Goal: Navigation & Orientation: Find specific page/section

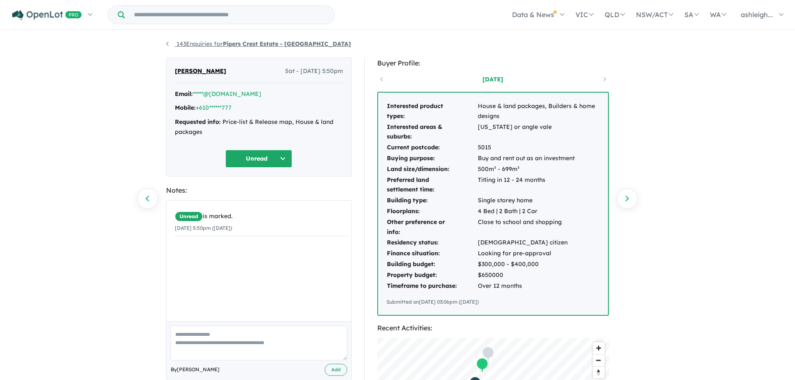
click at [197, 40] on link "143 Enquiries for Pipers Crest Estate - [GEOGRAPHIC_DATA]" at bounding box center [258, 44] width 185 height 8
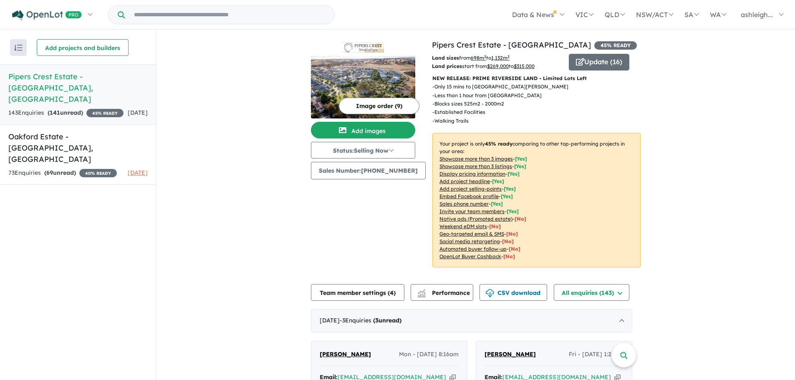
drag, startPoint x: 181, startPoint y: 176, endPoint x: 180, endPoint y: 172, distance: 4.2
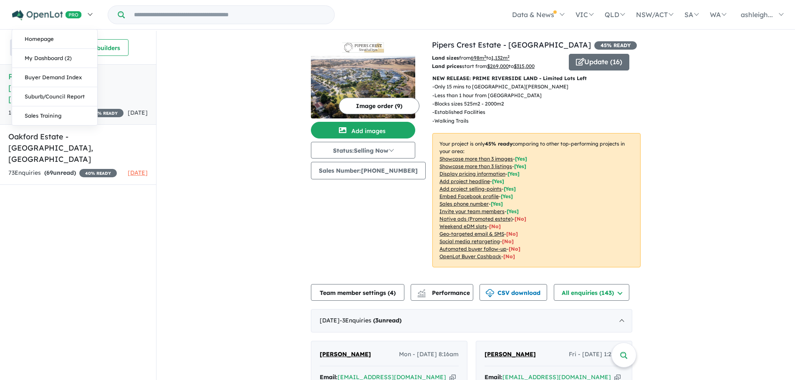
click at [83, 12] on link at bounding box center [51, 14] width 91 height 29
click at [61, 55] on link "My Dashboard (2)" at bounding box center [54, 58] width 85 height 19
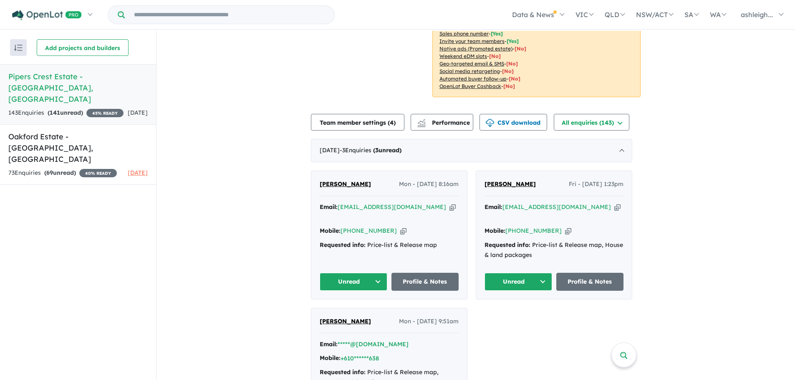
scroll to position [334, 0]
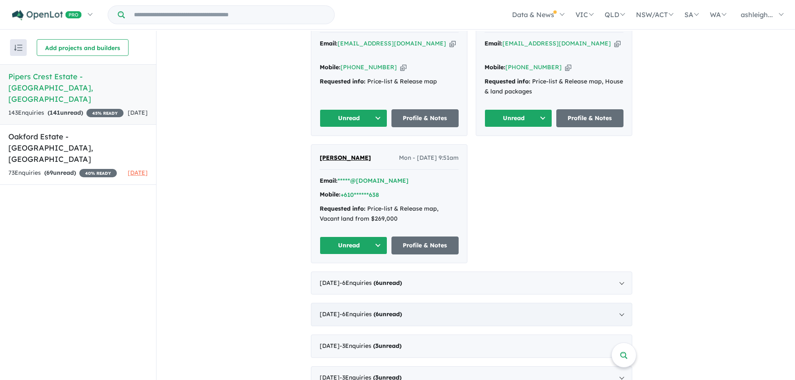
click at [366, 310] on span "- 6 Enquir ies ( 6 unread)" at bounding box center [371, 314] width 62 height 8
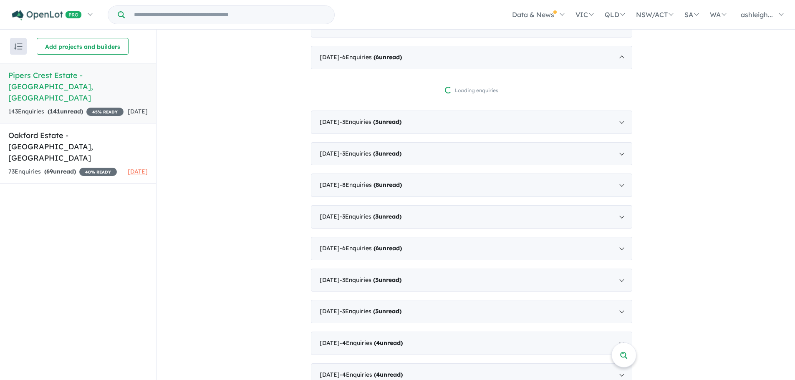
scroll to position [284, 0]
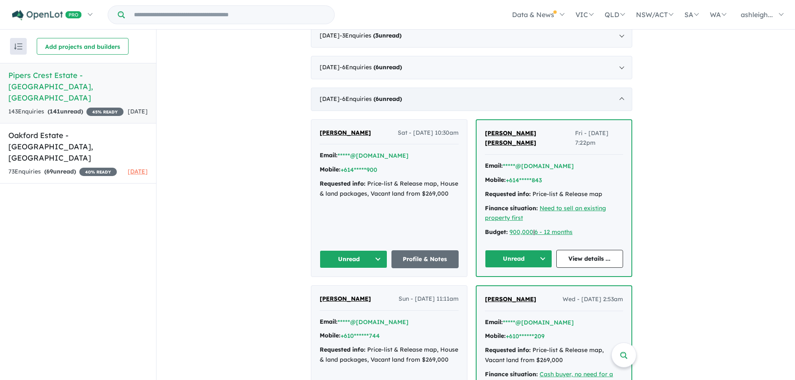
click at [379, 100] on span "- 6 Enquir ies ( 6 unread)" at bounding box center [371, 99] width 62 height 8
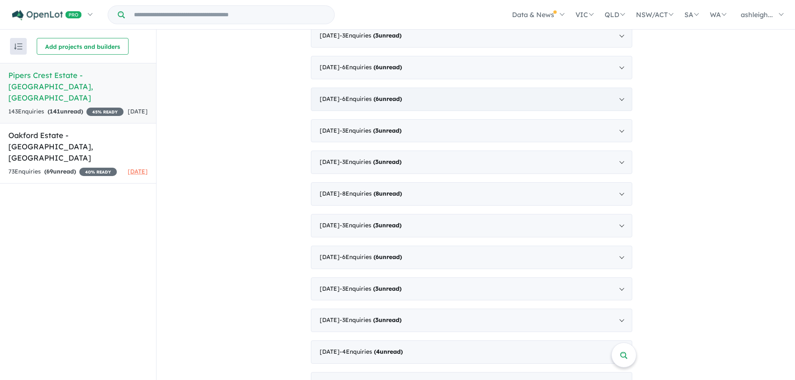
click at [396, 94] on div "June 2025 - 6 Enquir ies ( 6 unread)" at bounding box center [471, 99] width 321 height 23
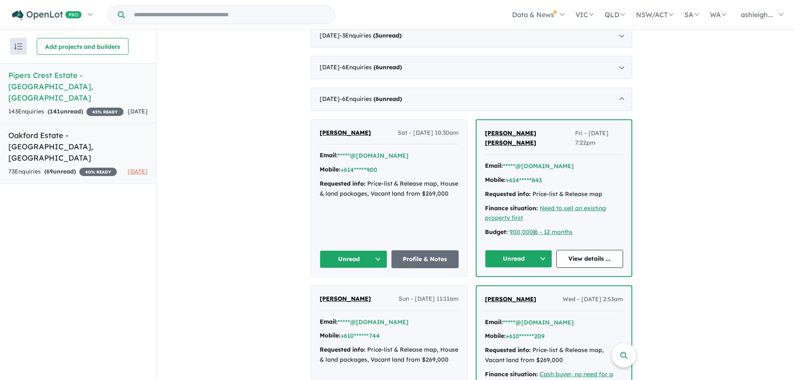
click at [91, 130] on h5 "Oakford Estate - Encounter Bay , SA" at bounding box center [77, 147] width 139 height 34
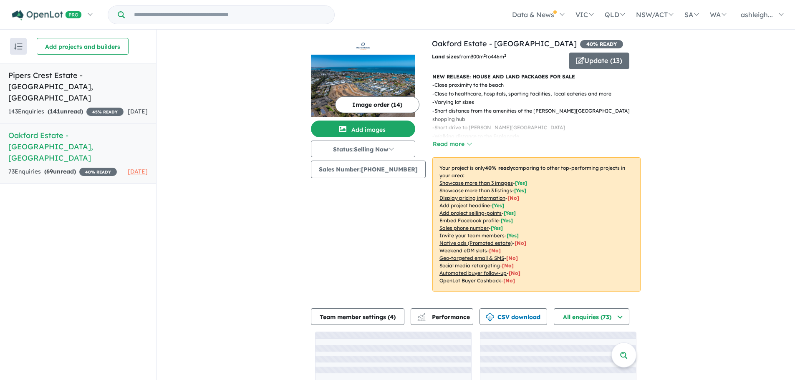
click at [98, 107] on div "143 Enquir ies ( 141 unread) 45 % READY" at bounding box center [65, 112] width 115 height 10
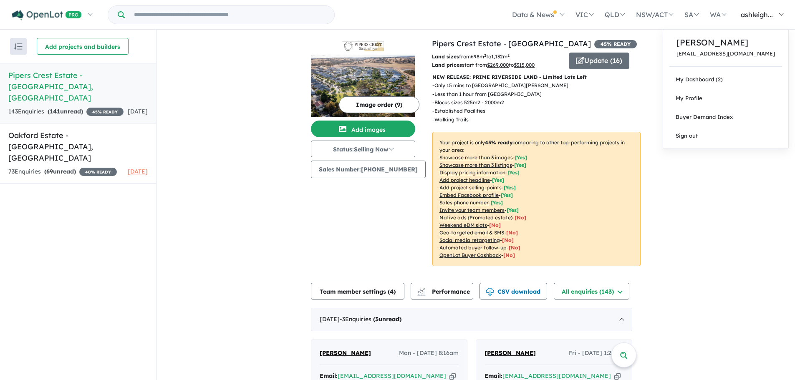
click at [760, 15] on span "ashleigh..." at bounding box center [756, 14] width 32 height 8
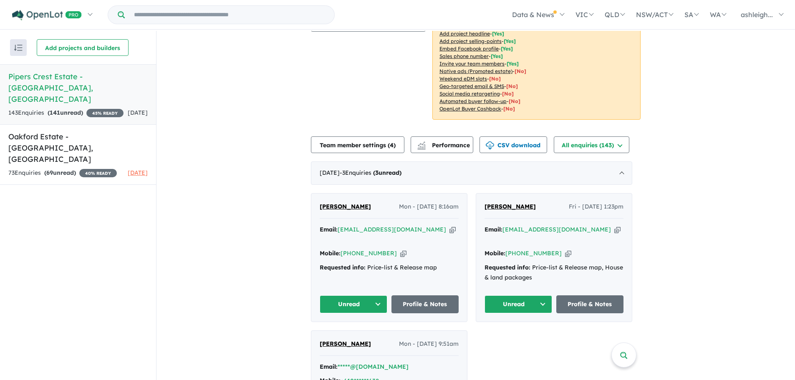
scroll to position [167, 0]
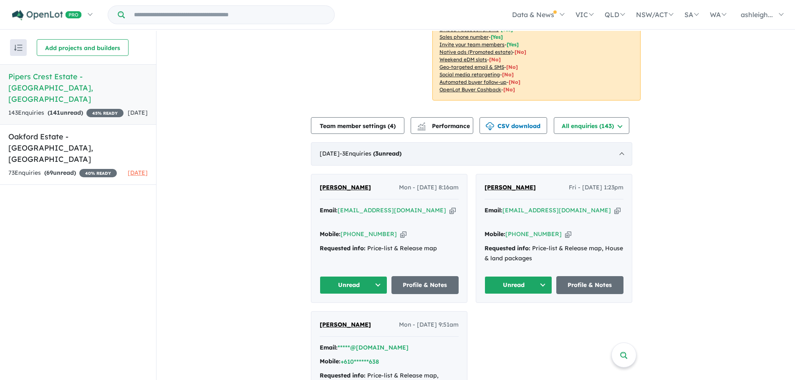
click at [401, 156] on strong "( 3 unread)" at bounding box center [387, 154] width 28 height 8
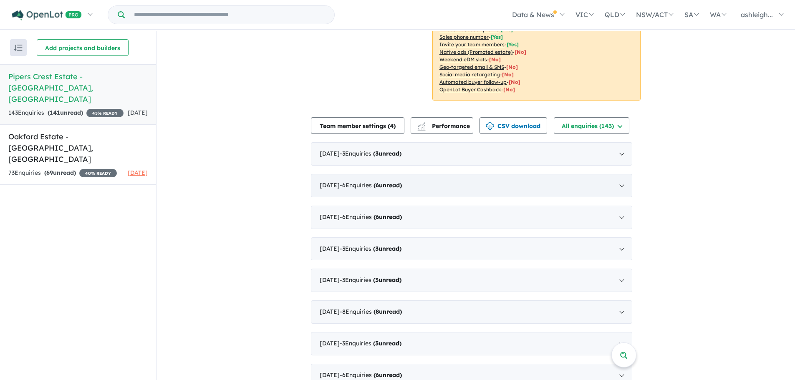
click at [379, 195] on div "July 2025 - 6 Enquir ies ( 6 unread)" at bounding box center [471, 185] width 321 height 23
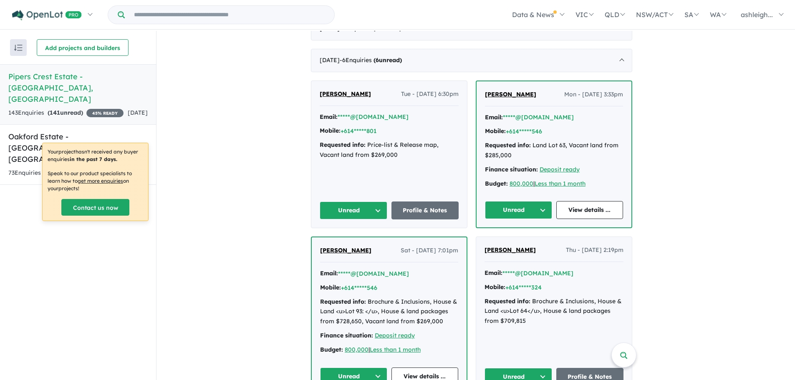
scroll to position [334, 0]
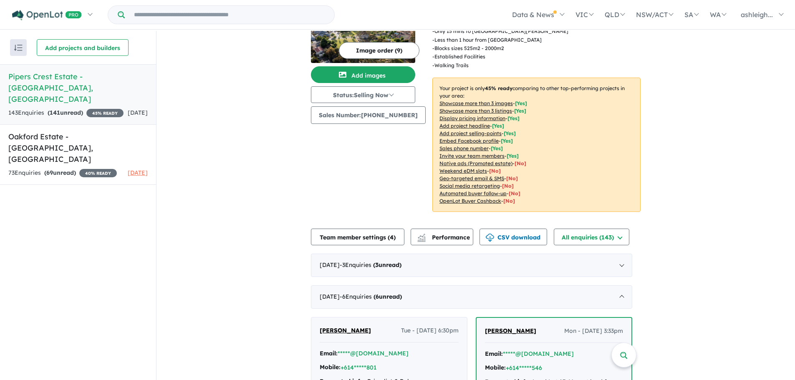
scroll to position [125, 0]
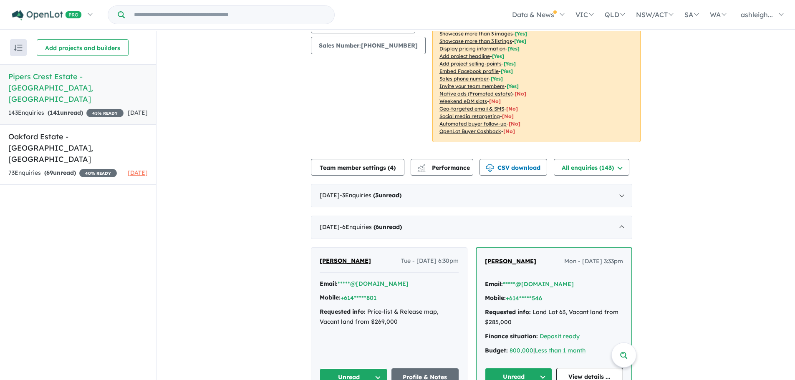
click at [407, 202] on div "August 2025 - 3 Enquir ies ( 3 unread)" at bounding box center [471, 195] width 321 height 23
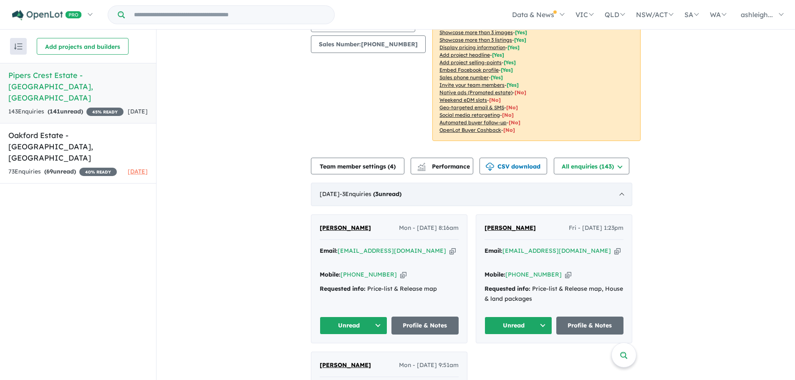
click at [389, 194] on span "- 3 Enquir ies ( 3 unread)" at bounding box center [371, 194] width 62 height 8
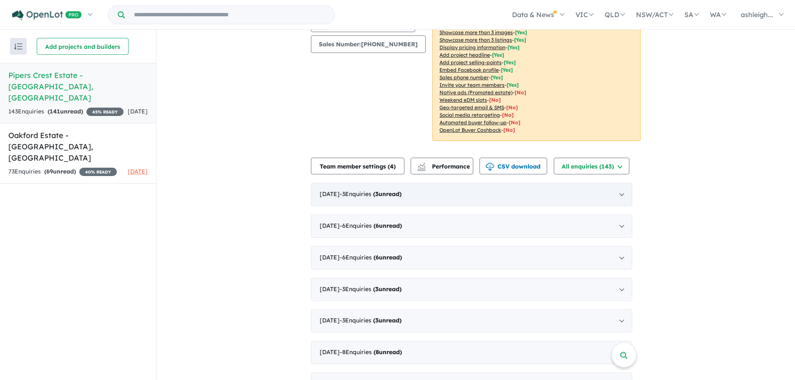
click at [369, 194] on span "- 3 Enquir ies ( 3 unread)" at bounding box center [371, 194] width 62 height 8
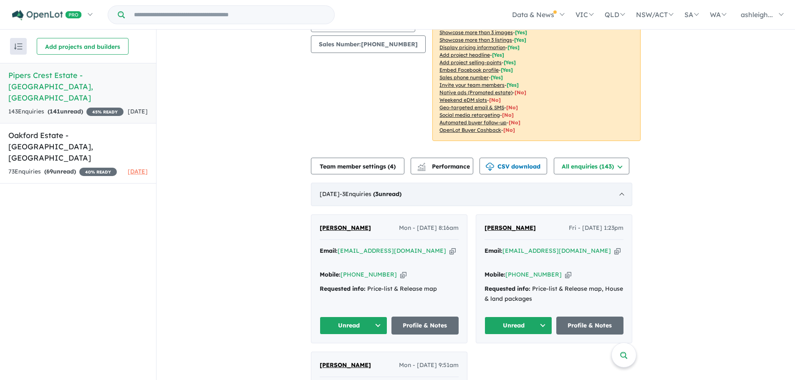
click at [361, 197] on span "- 3 Enquir ies ( 3 unread)" at bounding box center [371, 194] width 62 height 8
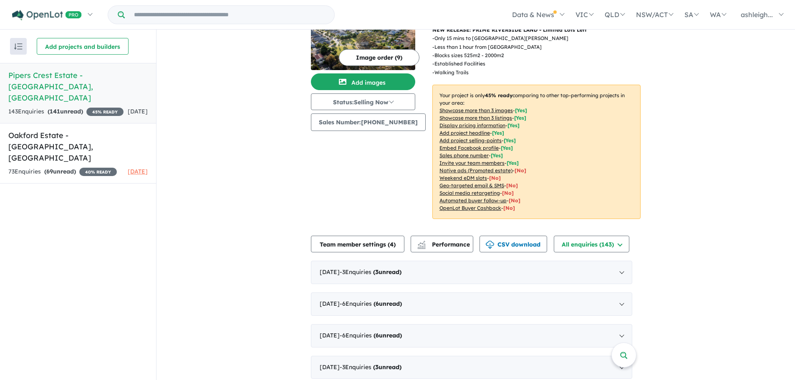
scroll to position [0, 0]
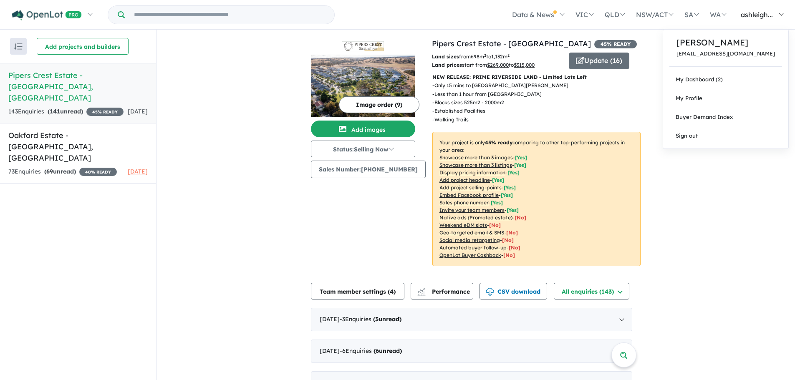
click at [752, 7] on link "ashleigh..." at bounding box center [759, 14] width 57 height 29
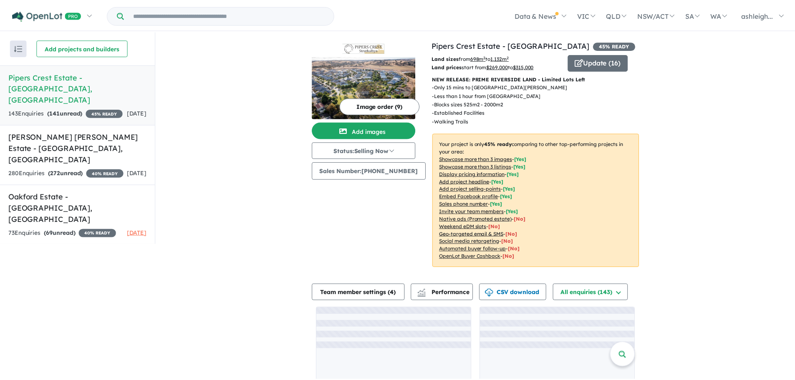
scroll to position [1, 0]
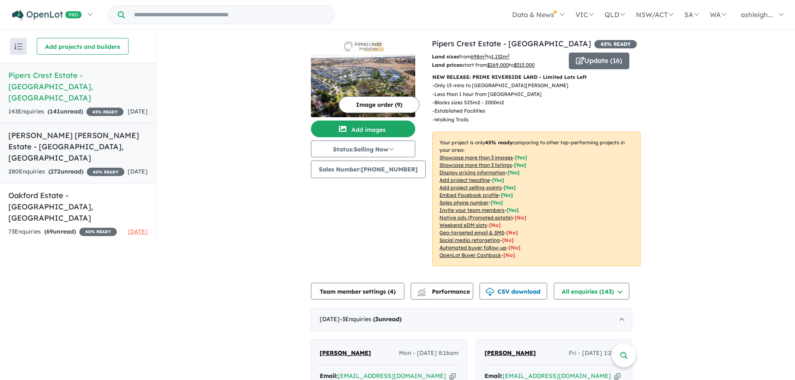
click at [89, 167] on div "280 Enquir ies ( 272 unread) 40 % READY" at bounding box center [66, 172] width 116 height 10
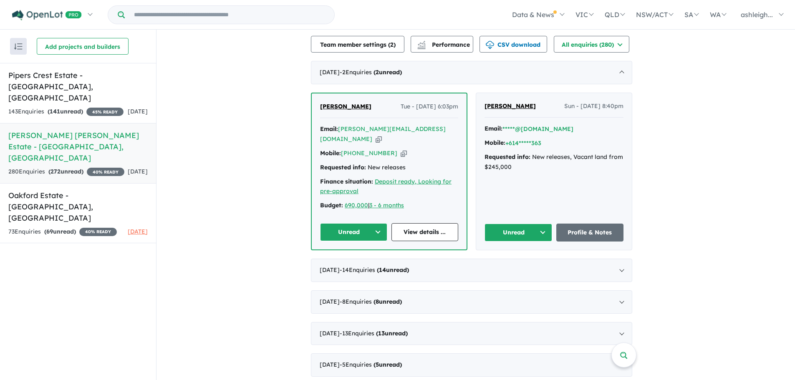
scroll to position [305, 0]
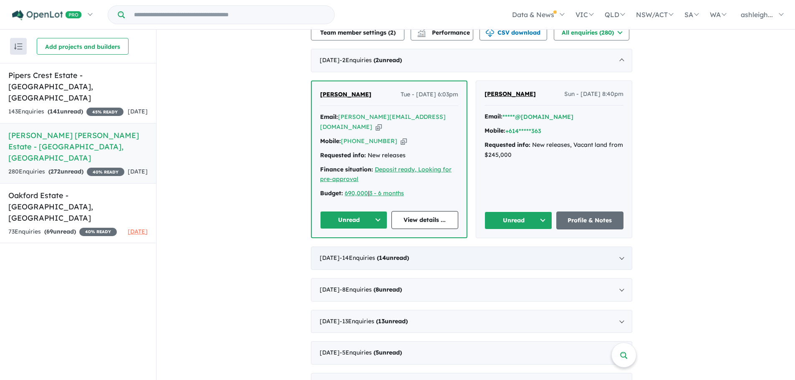
click at [361, 254] on span "- 14 Enquir ies ( 14 unread)" at bounding box center [374, 258] width 69 height 8
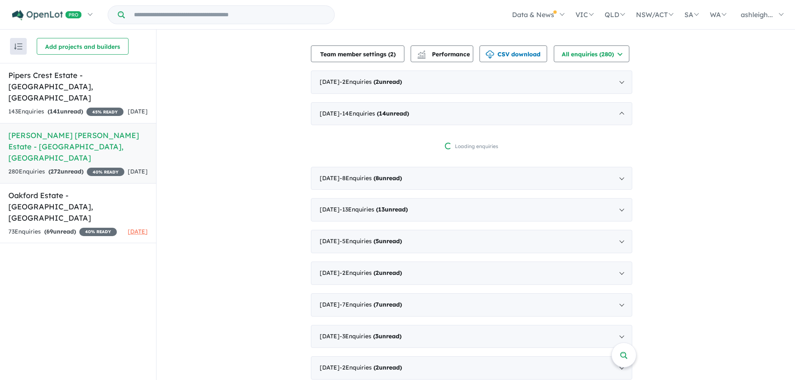
scroll to position [263, 0]
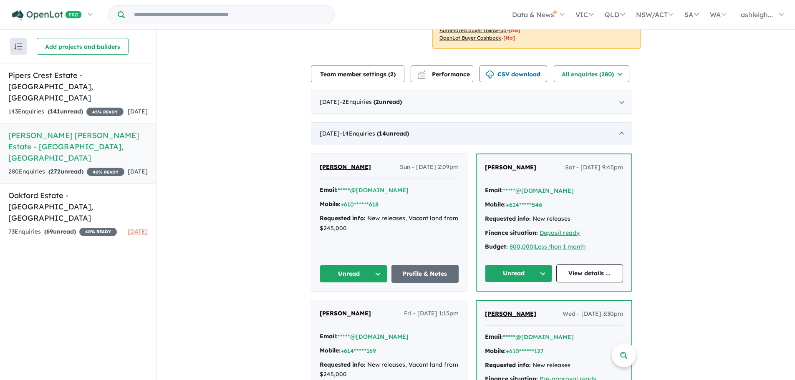
click at [449, 122] on div "July 2025 - 14 Enquir ies ( 14 unread)" at bounding box center [471, 133] width 321 height 23
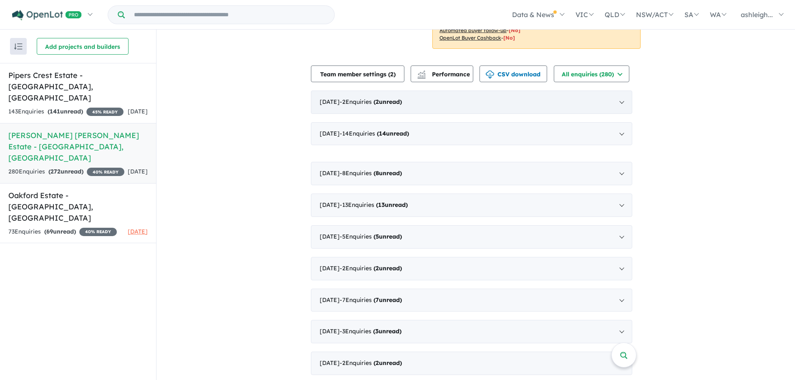
click at [447, 91] on div "August 2025 - 2 Enquir ies ( 2 unread)" at bounding box center [471, 102] width 321 height 23
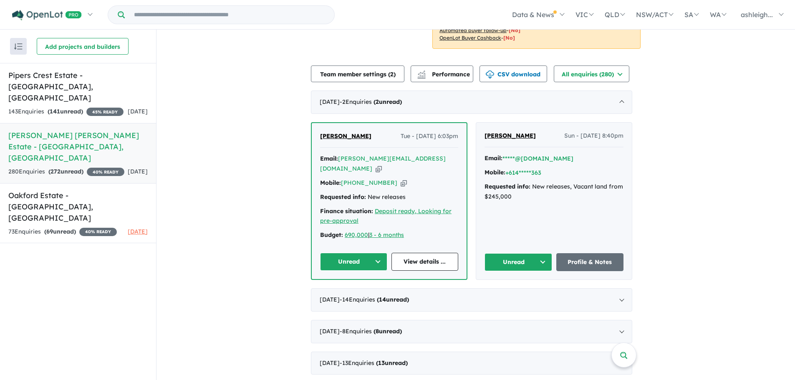
click at [626, 91] on div "August 2025 - 2 Enquir ies ( 2 unread)" at bounding box center [471, 102] width 321 height 23
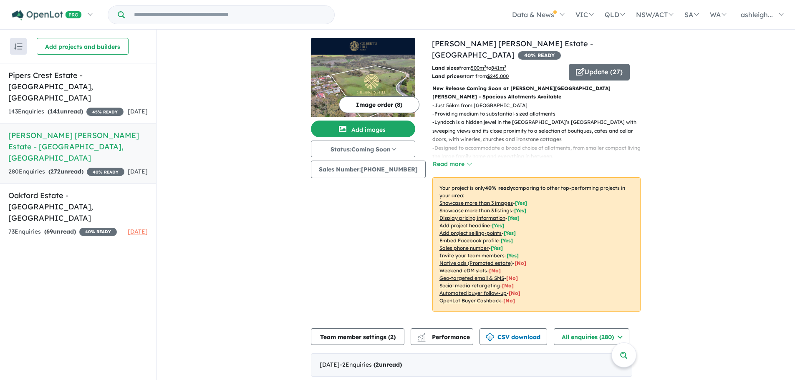
scroll to position [0, 0]
